Goal: Transaction & Acquisition: Purchase product/service

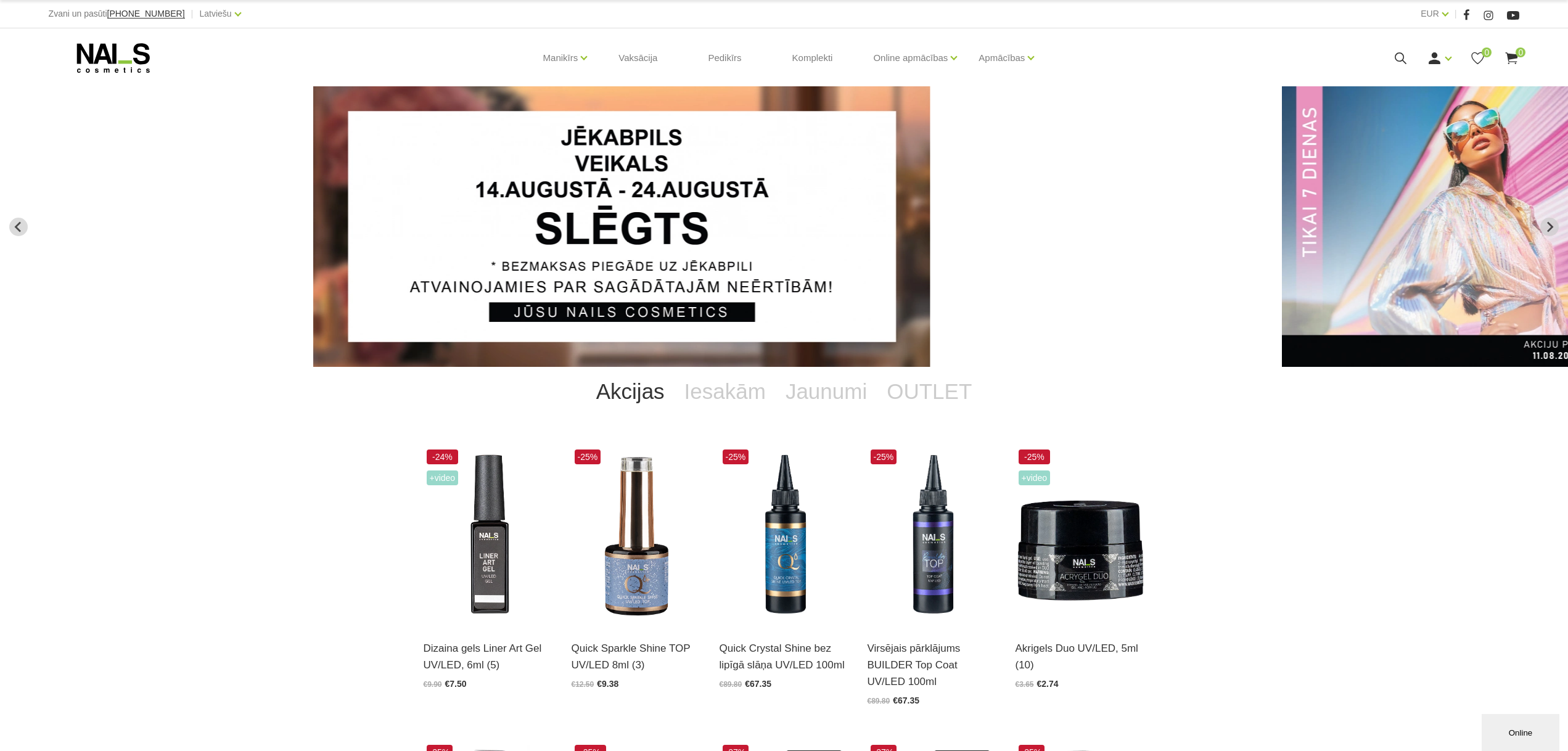
click at [1401, 59] on icon at bounding box center [1400, 58] width 15 height 15
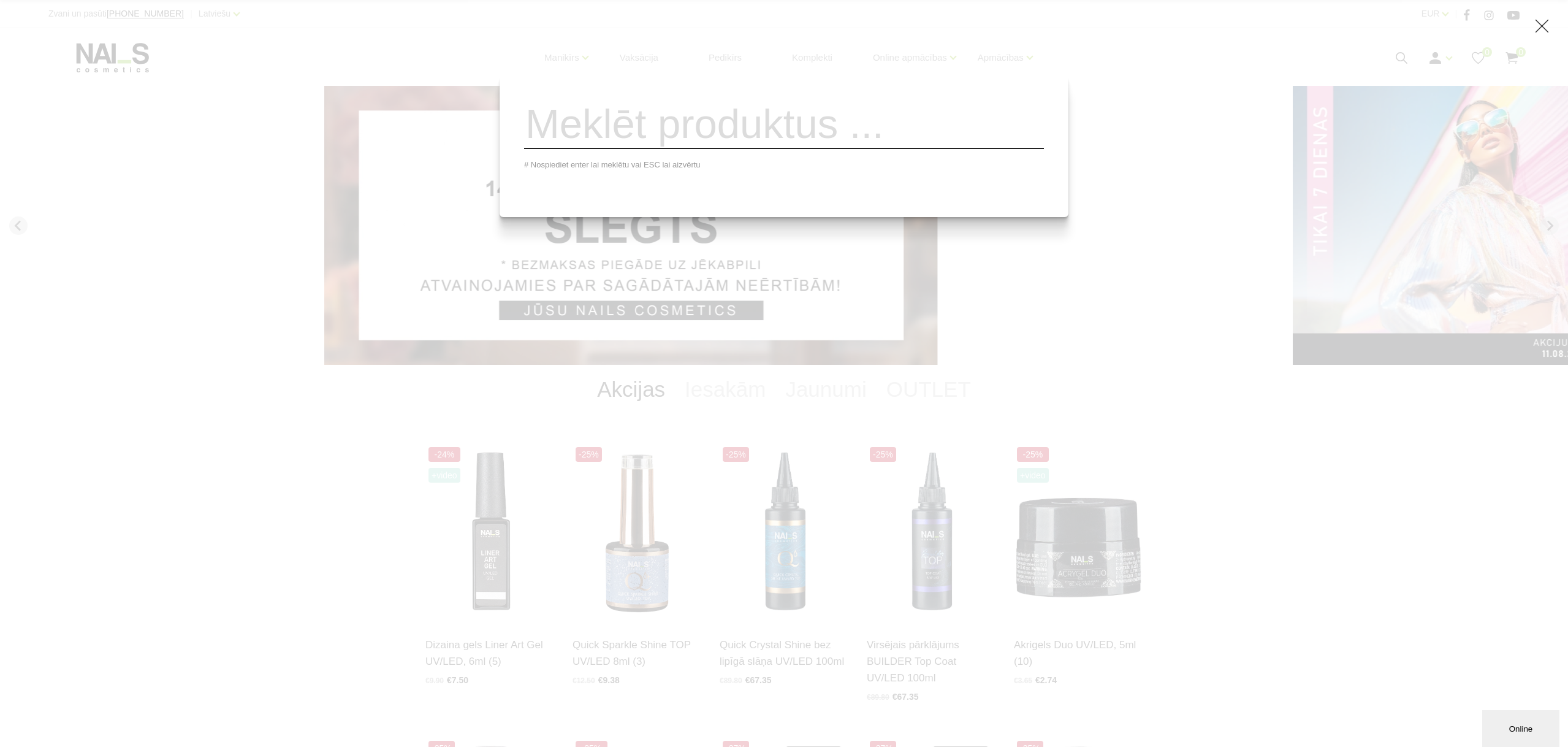
click at [577, 50] on div "# Nospiediet enter lai meklētu vai ESC lai aizvērtu" at bounding box center [784, 374] width 1568 height 747
click at [481, 141] on div "# Nospiediet enter lai meklētu vai ESC lai aizvērtu" at bounding box center [784, 374] width 1568 height 747
click at [1539, 28] on icon at bounding box center [1542, 26] width 15 height 15
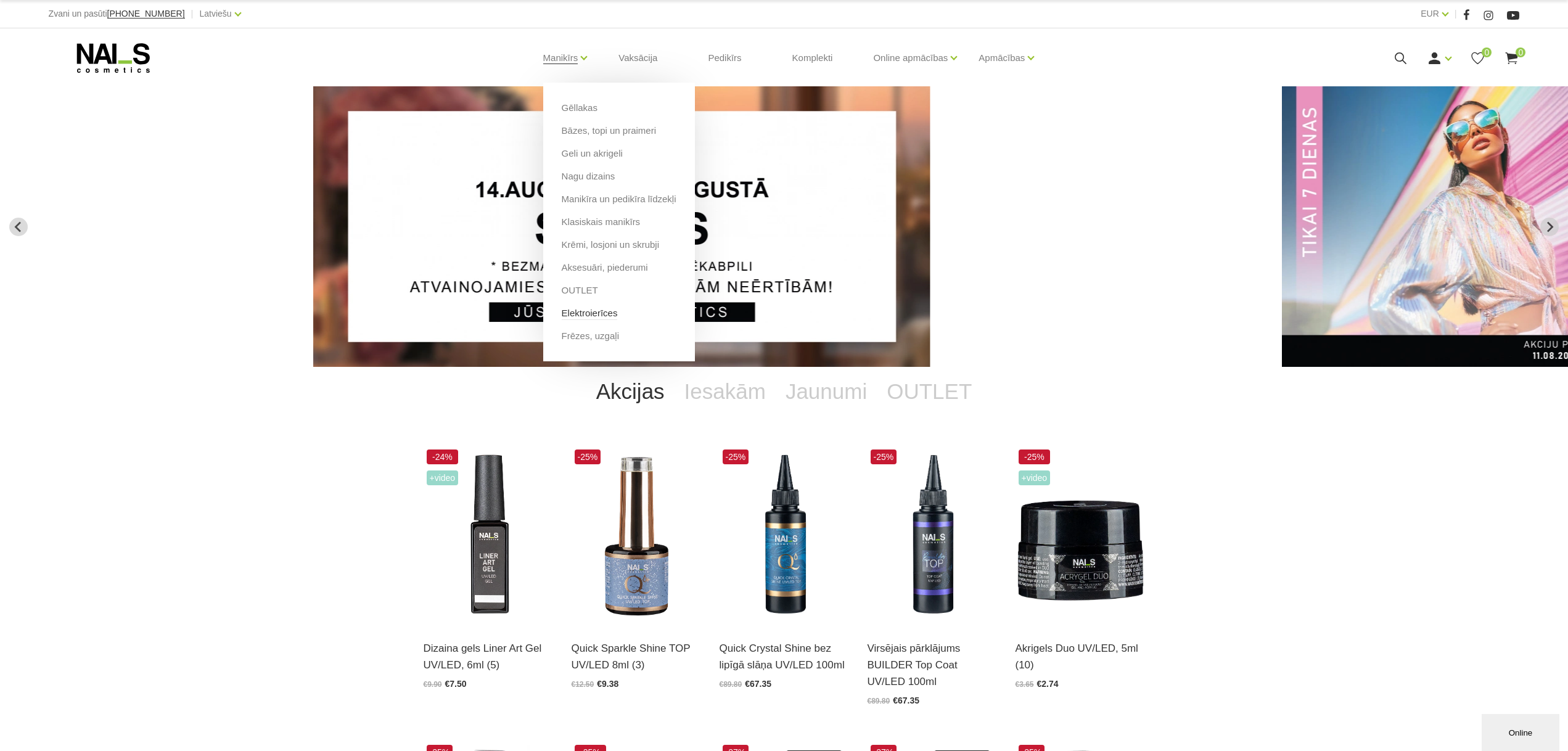
click at [603, 315] on link "Elektroierīces" at bounding box center [589, 313] width 56 height 14
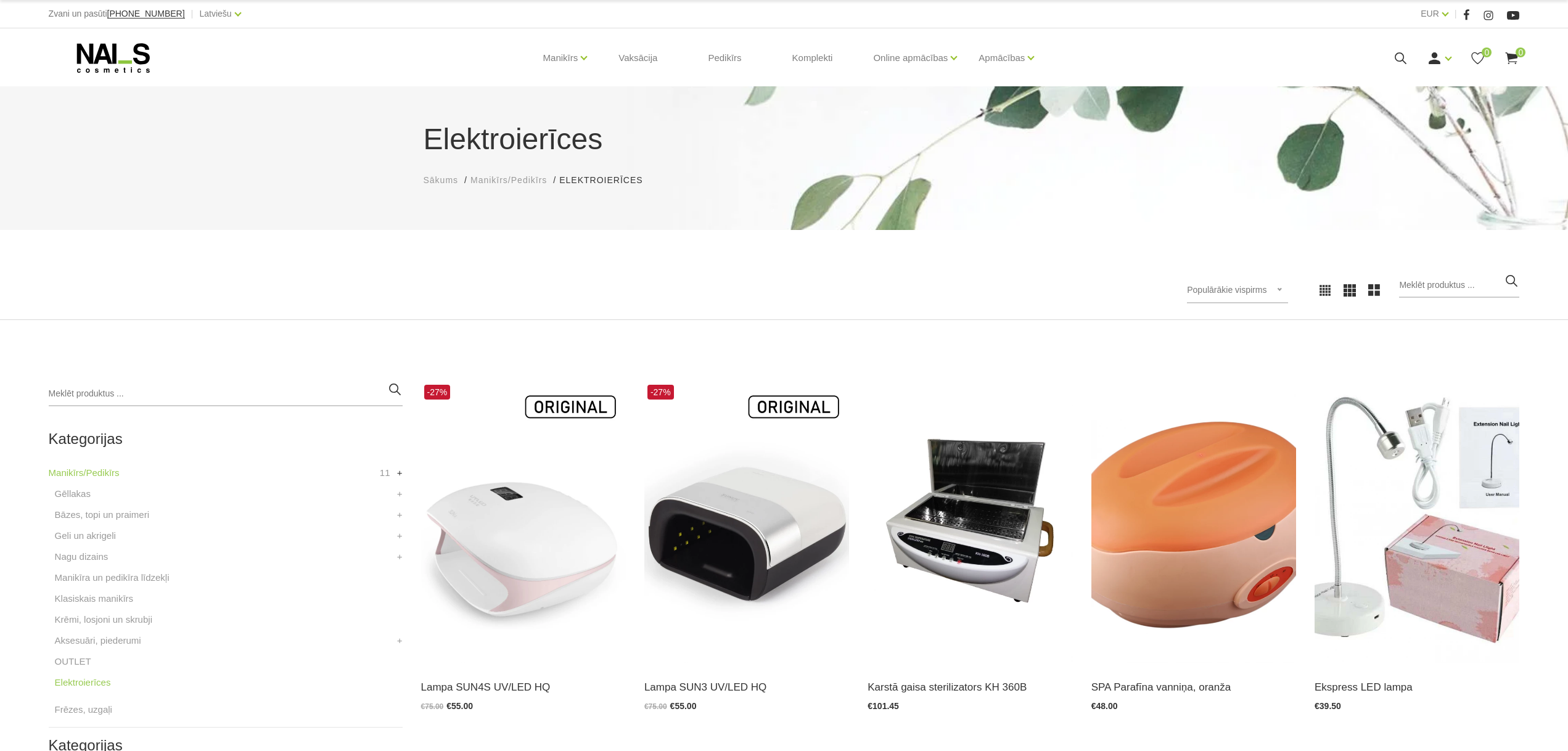
click at [399, 473] on link "+" at bounding box center [399, 473] width 5 height 15
click at [399, 473] on link "-" at bounding box center [401, 473] width 3 height 15
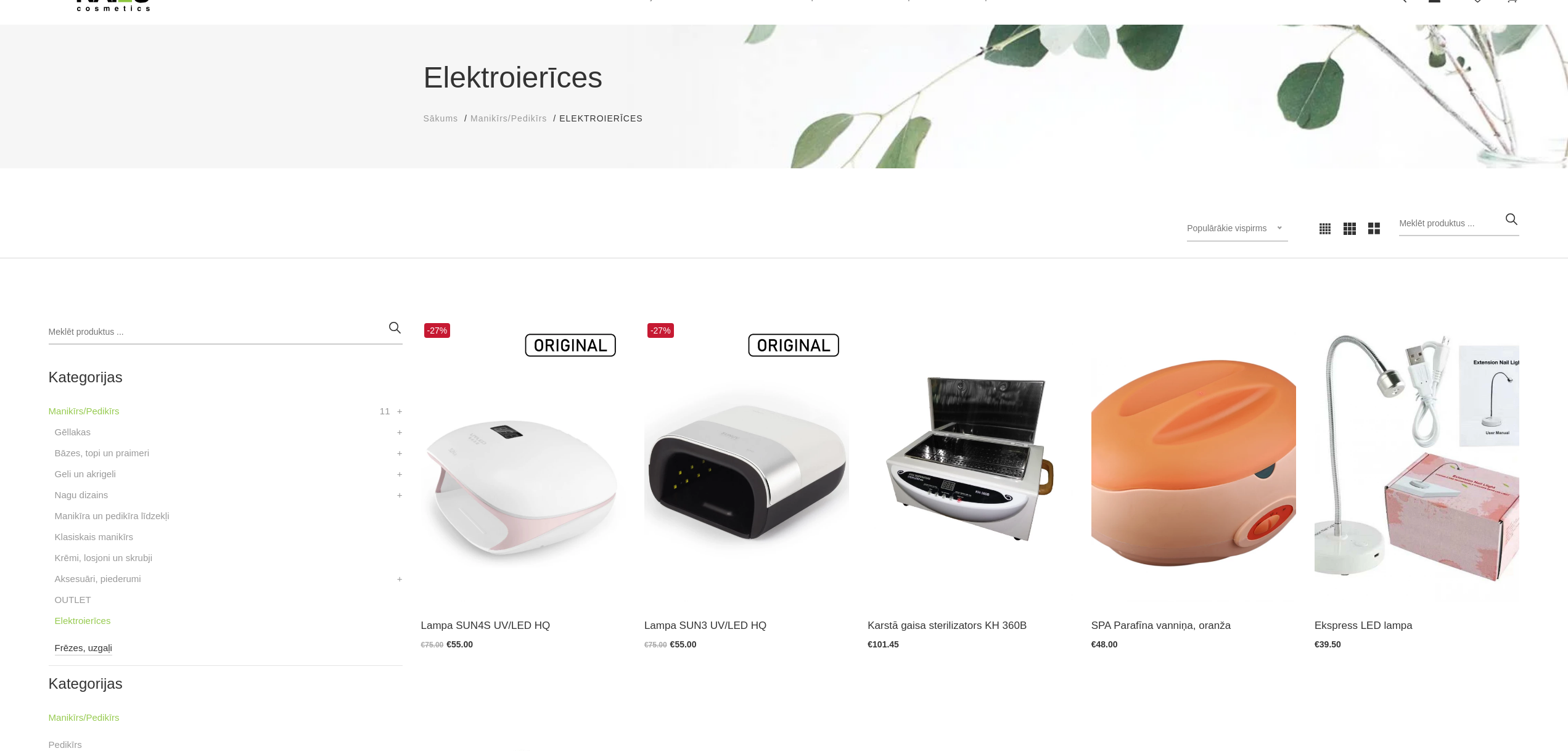
click at [84, 647] on link "Frēzes, uzgaļi" at bounding box center [83, 648] width 58 height 15
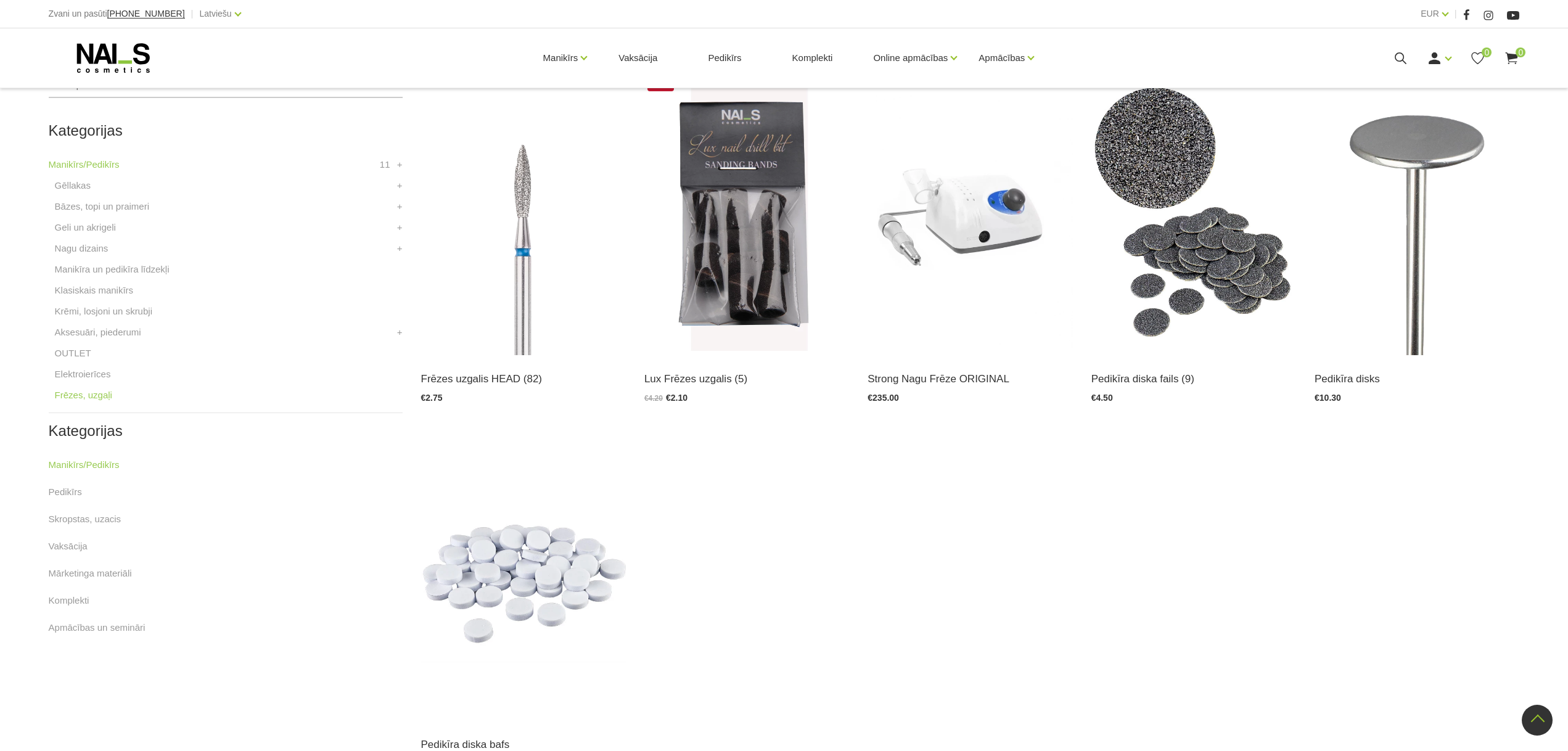
scroll to position [370, 0]
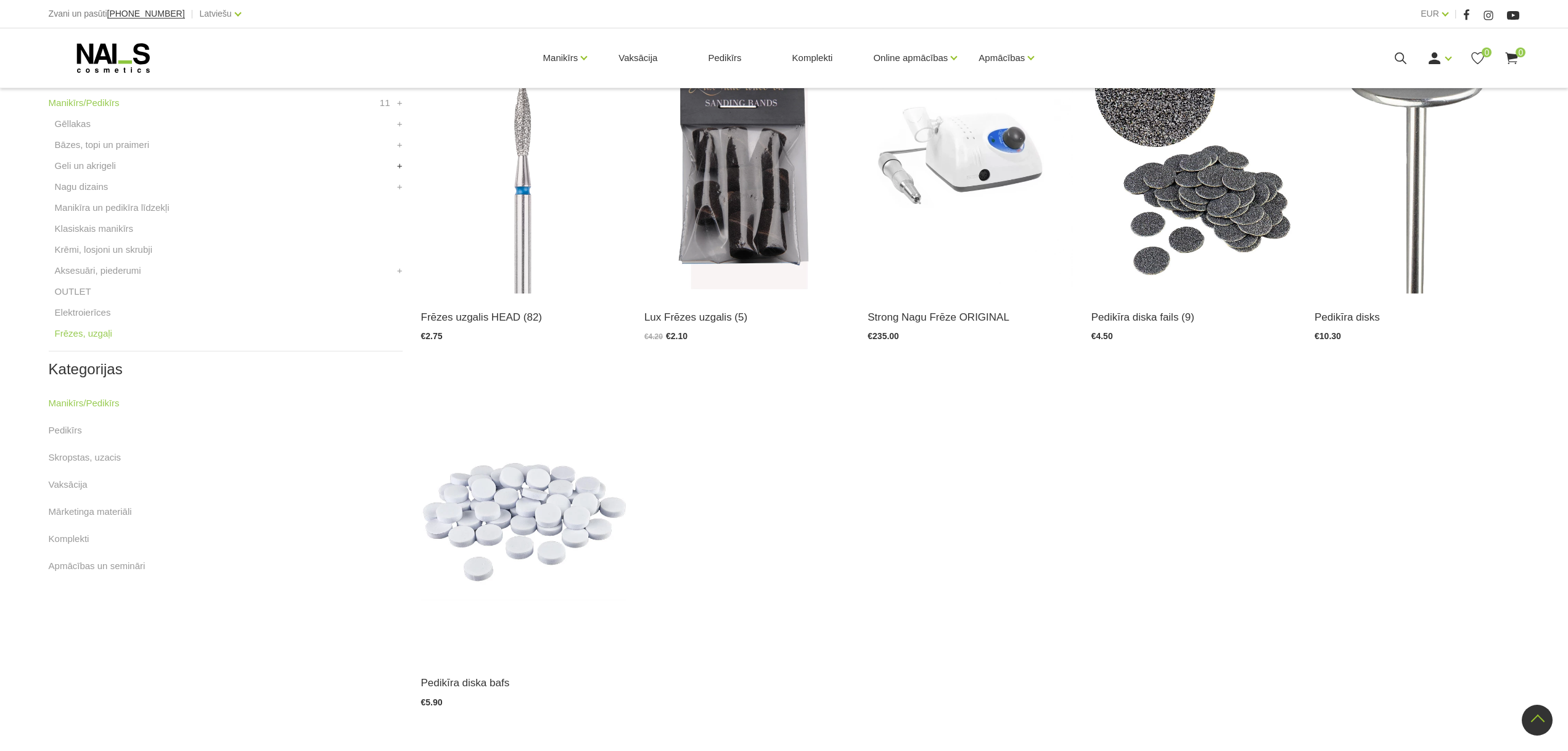
click at [399, 165] on link "+" at bounding box center [399, 166] width 5 height 15
click at [139, 189] on link "WANTED būvējošie geli" at bounding box center [110, 186] width 99 height 15
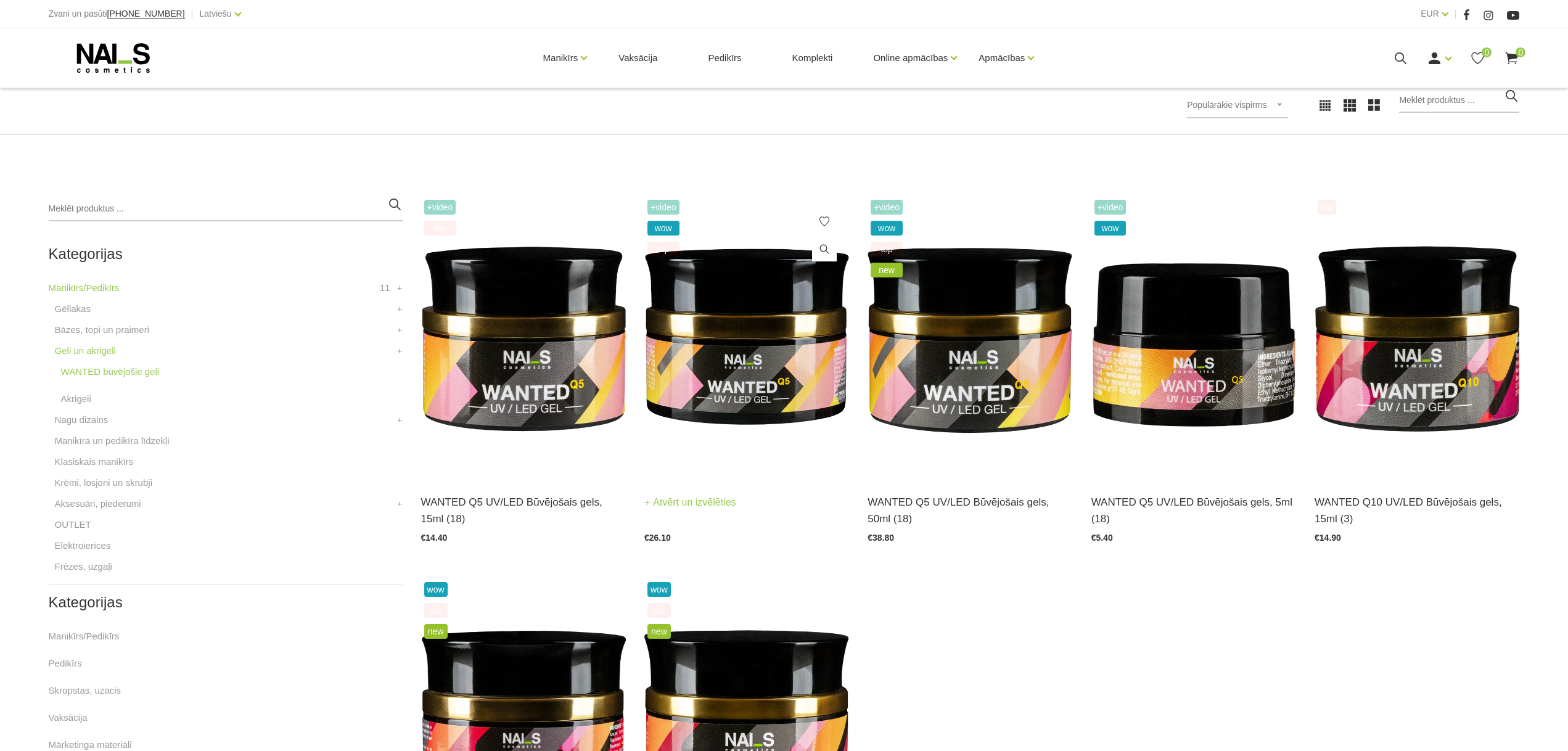
scroll to position [247, 0]
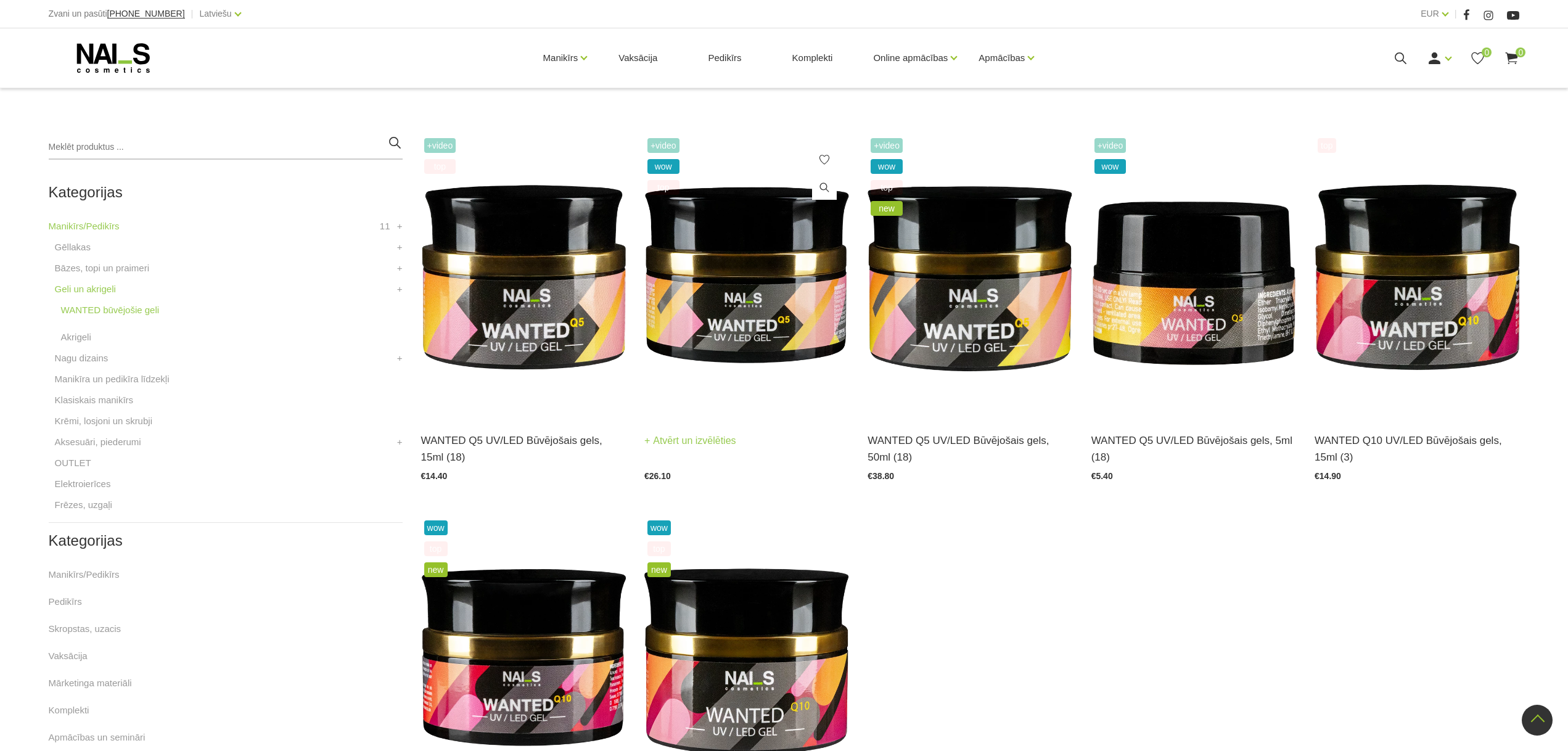
click at [755, 354] on img at bounding box center [747, 276] width 205 height 282
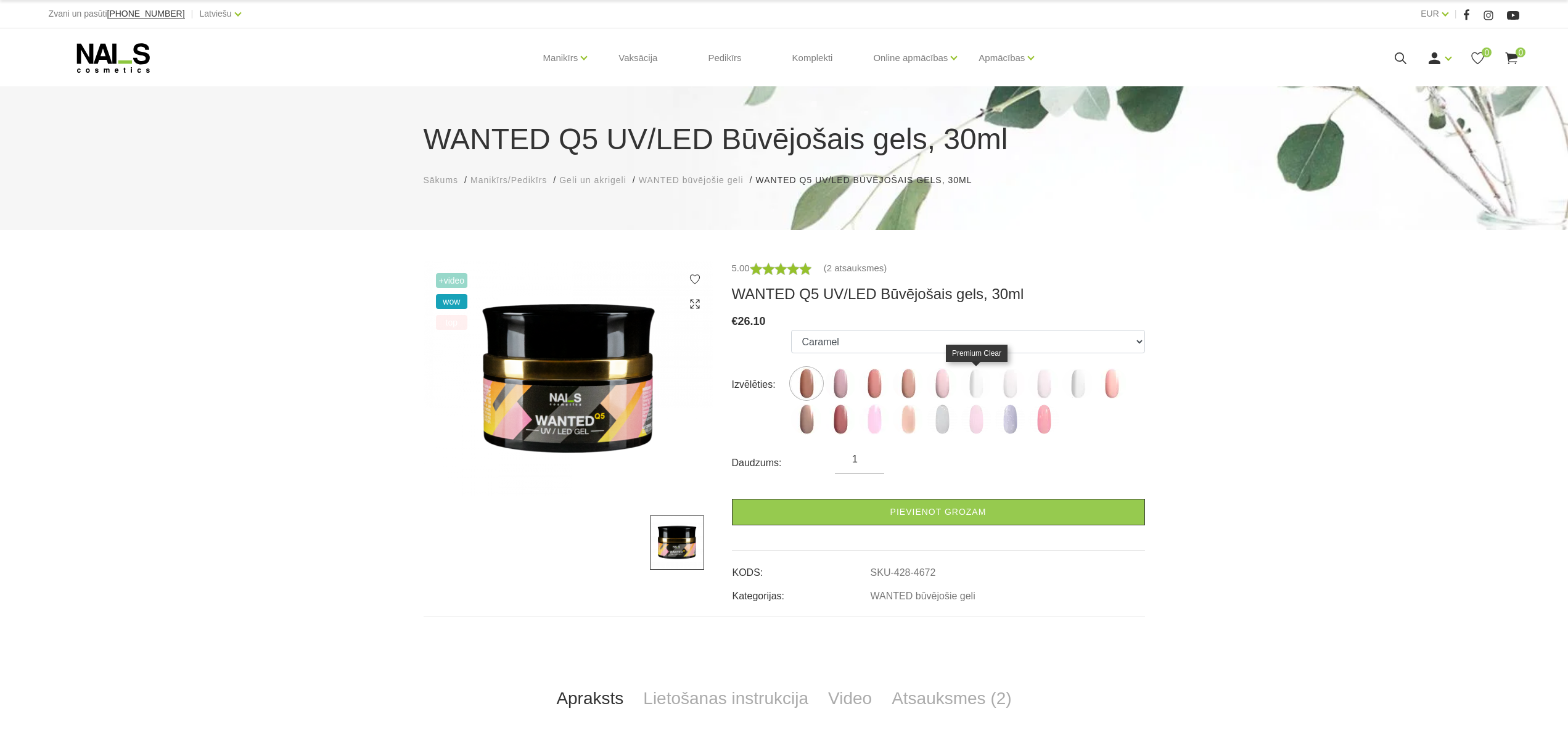
click at [976, 377] on img at bounding box center [976, 383] width 31 height 31
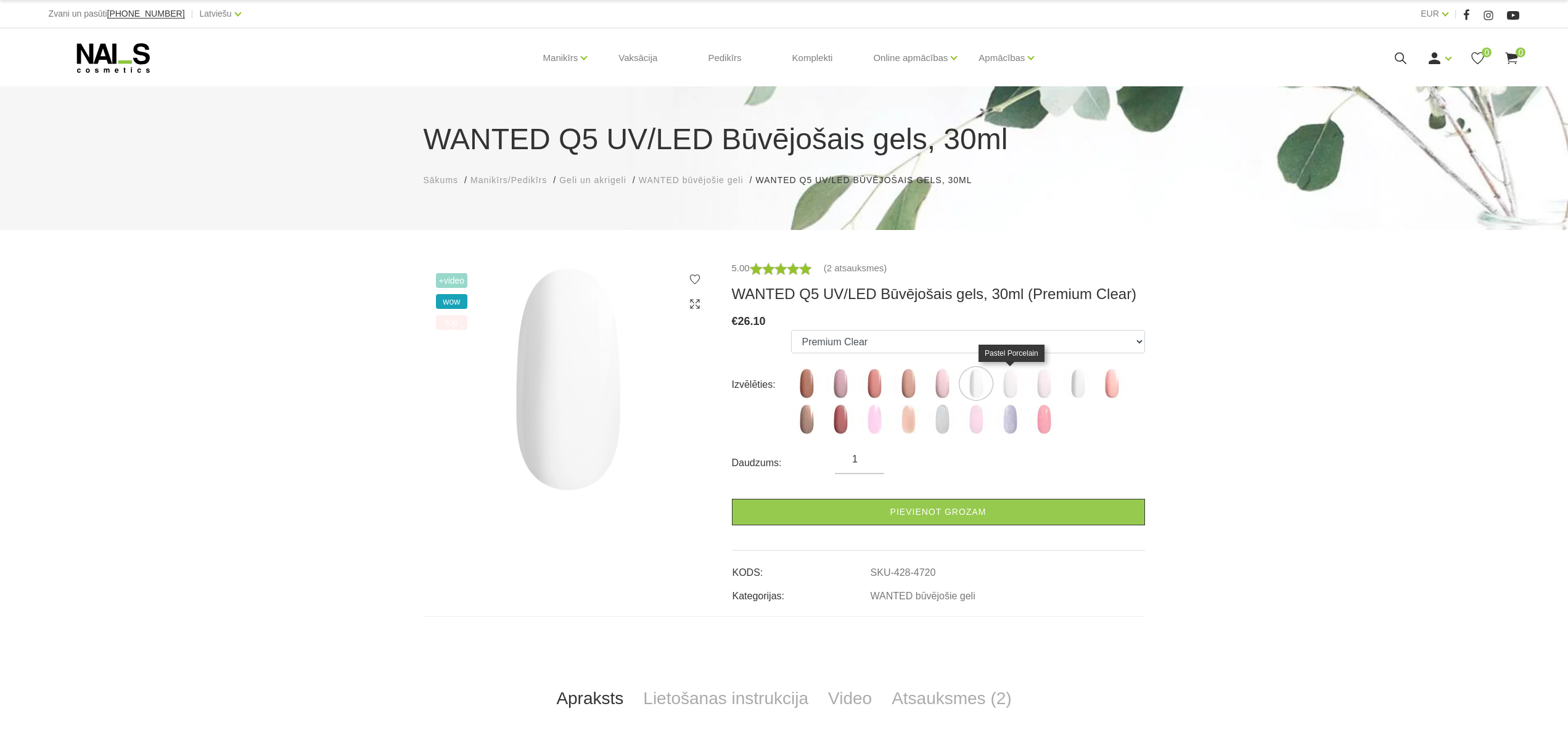
click at [1005, 385] on img at bounding box center [1010, 383] width 31 height 31
click at [1042, 386] on img at bounding box center [1044, 383] width 31 height 31
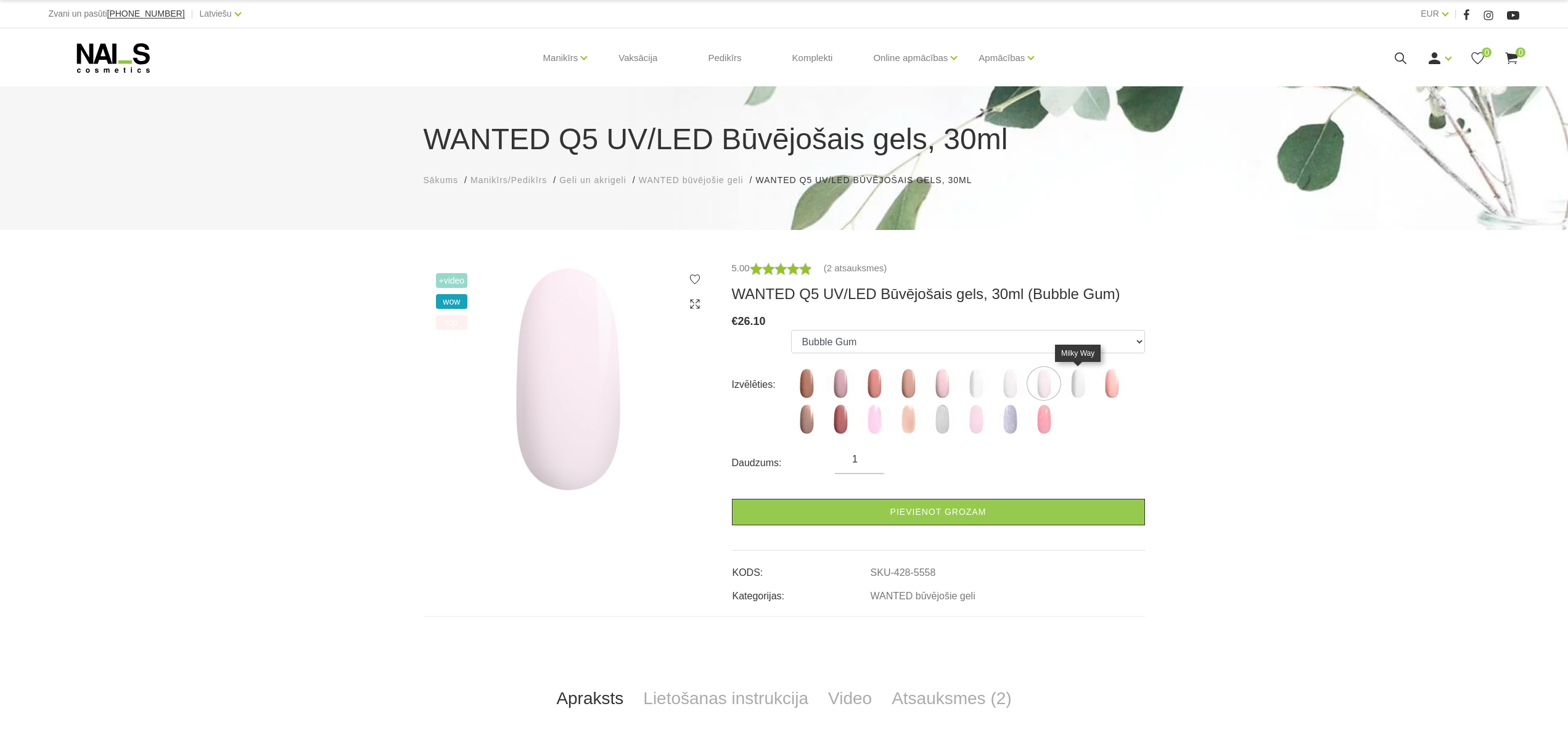
click at [1071, 387] on img at bounding box center [1078, 383] width 31 height 31
click at [1121, 386] on img at bounding box center [1112, 383] width 31 height 31
select select "6142"
